Goal: Task Accomplishment & Management: Manage account settings

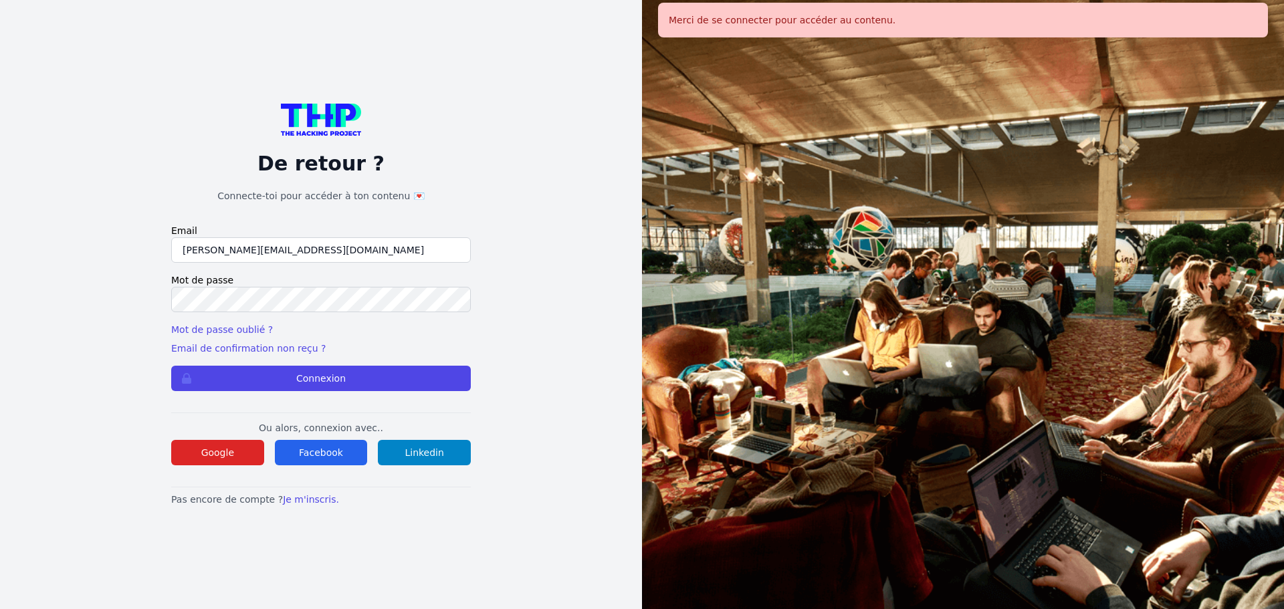
drag, startPoint x: 254, startPoint y: 251, endPoint x: 158, endPoint y: 242, distance: 96.7
click at [177, 246] on input "[PERSON_NAME][EMAIL_ADDRESS][DOMAIN_NAME]" at bounding box center [321, 249] width 300 height 25
type input "[PERSON_NAME][EMAIL_ADDRESS][PERSON_NAME][DOMAIN_NAME]"
click at [134, 294] on div "De retour ? Connecte-toi pour accéder à ton contenu 💌 Email lilian.h.l.muller@g…" at bounding box center [321, 304] width 557 height 609
click at [171, 366] on button "Connexion" at bounding box center [321, 378] width 300 height 25
